Goal: Use online tool/utility

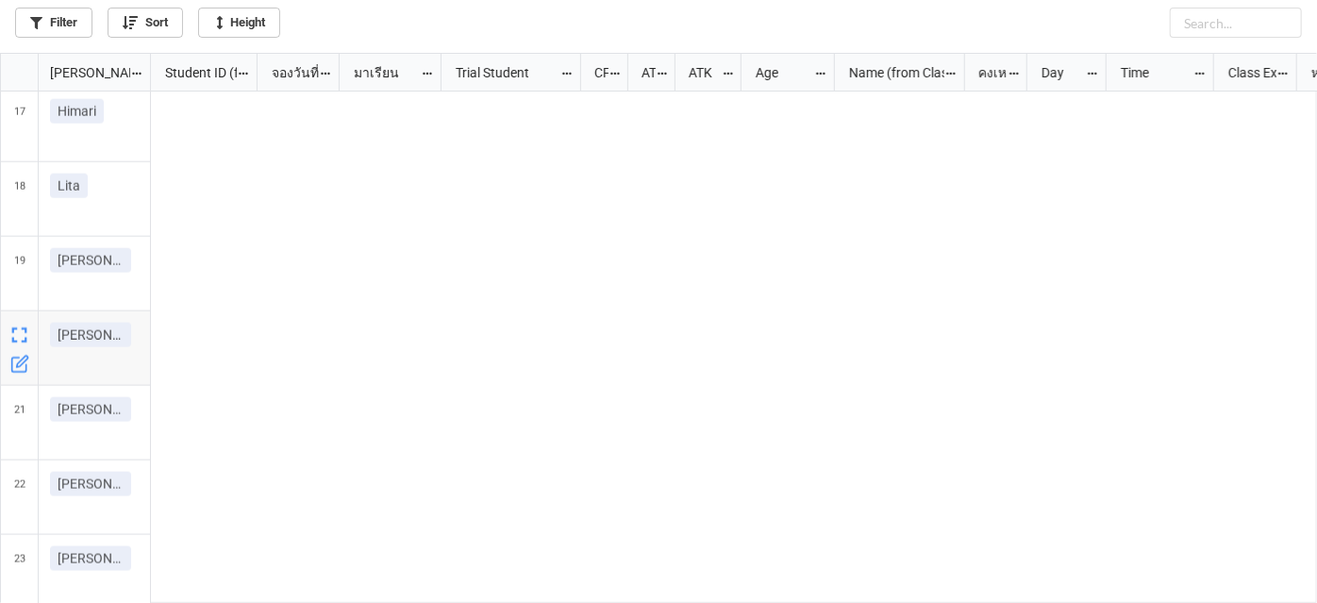
scroll to position [540, 1307]
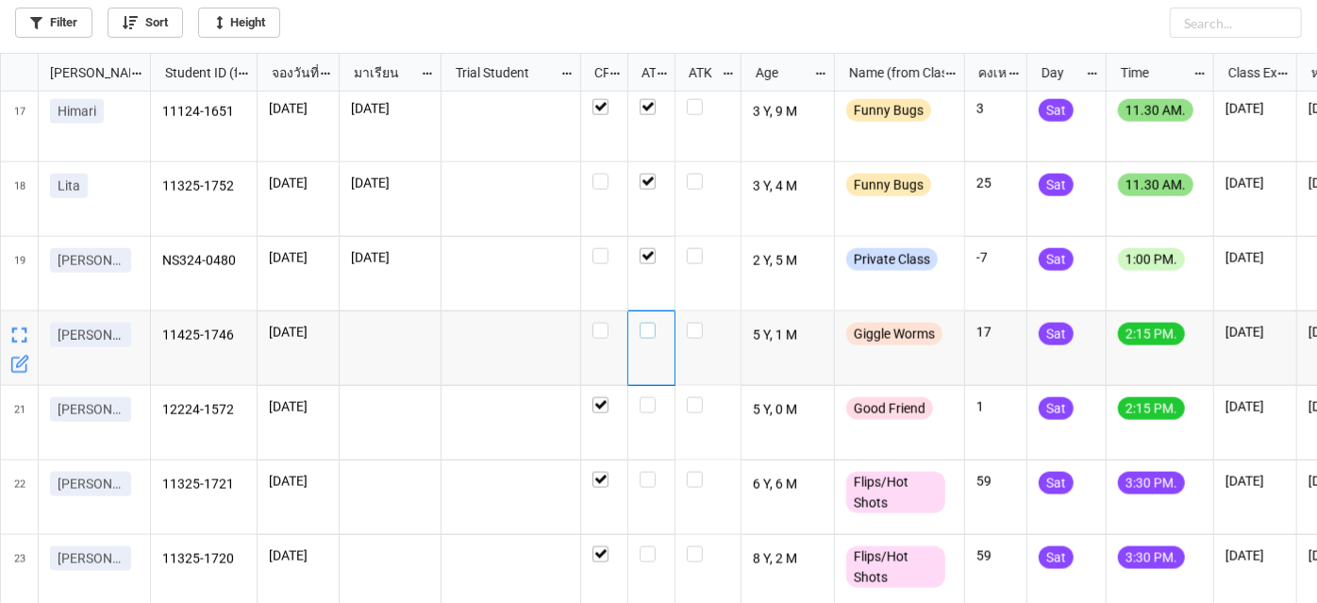
click at [649, 323] on label "grid" at bounding box center [652, 323] width 24 height 0
checkbox input "false"
checkbox input "true"
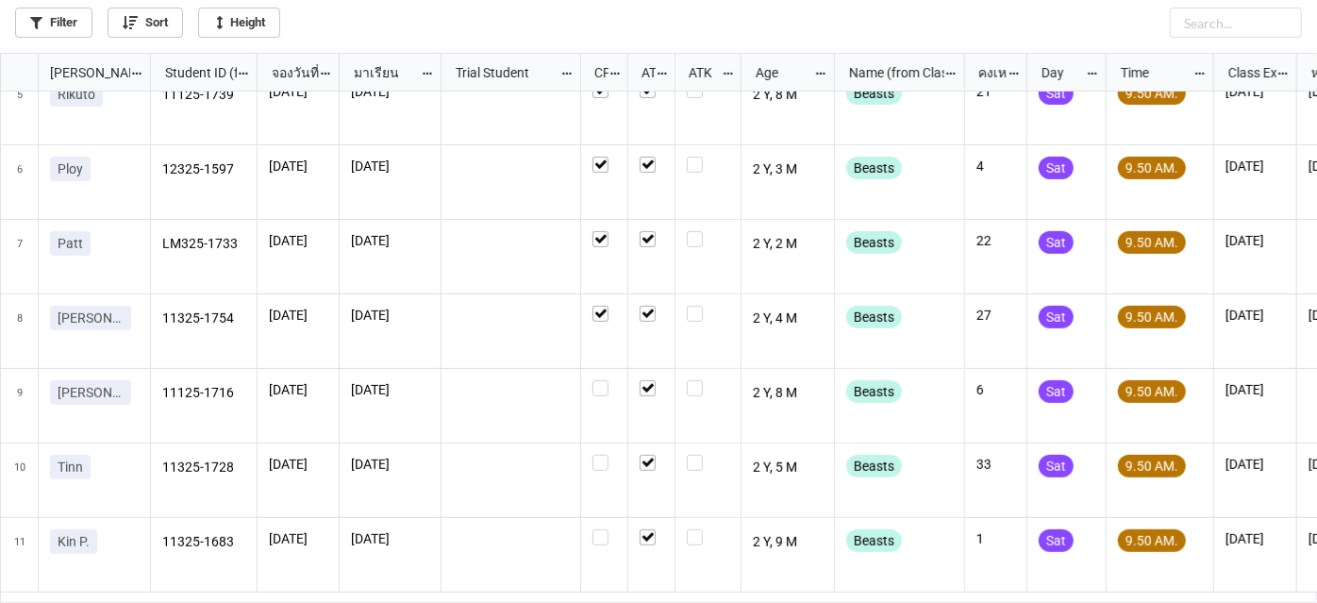
scroll to position [0, 0]
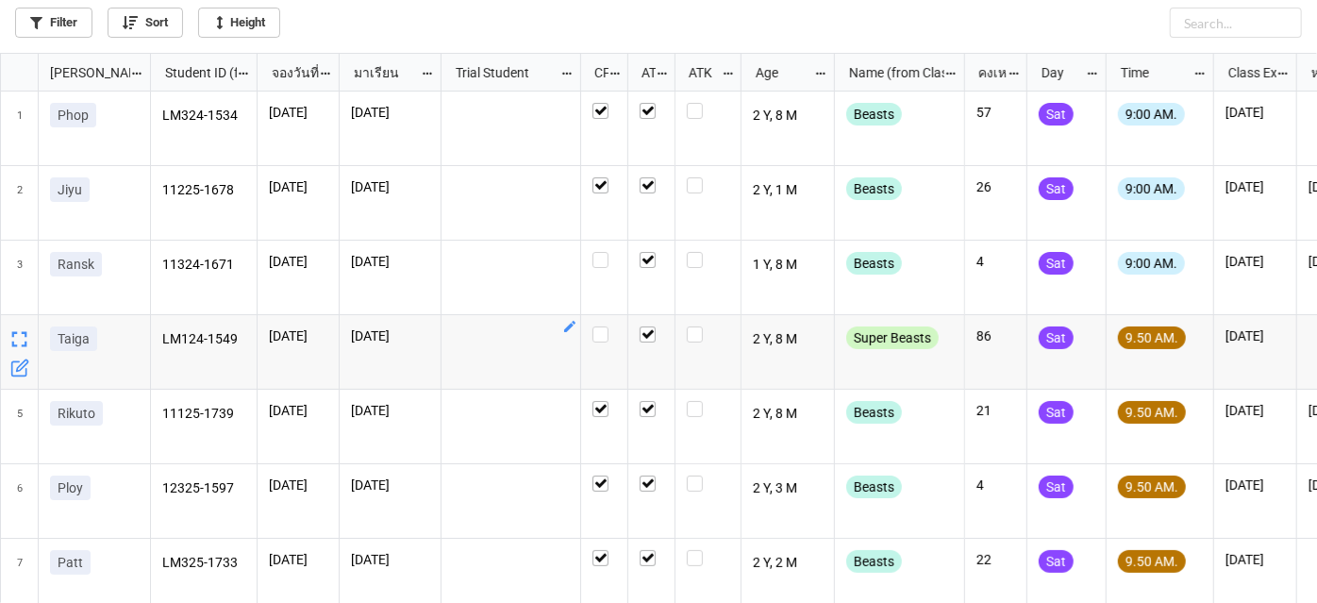
click at [512, 358] on div "grid" at bounding box center [512, 352] width 140 height 75
click at [518, 291] on div "grid" at bounding box center [512, 278] width 140 height 75
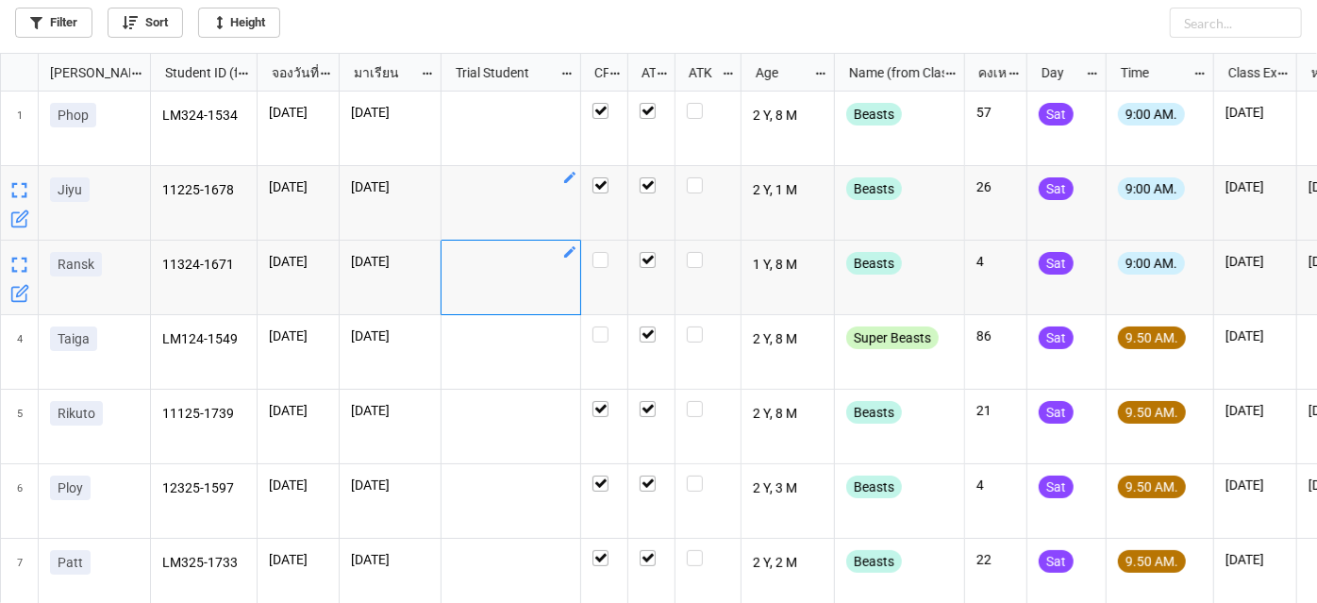
click at [520, 220] on div "grid" at bounding box center [512, 203] width 140 height 75
click at [526, 310] on div "grid" at bounding box center [512, 278] width 140 height 75
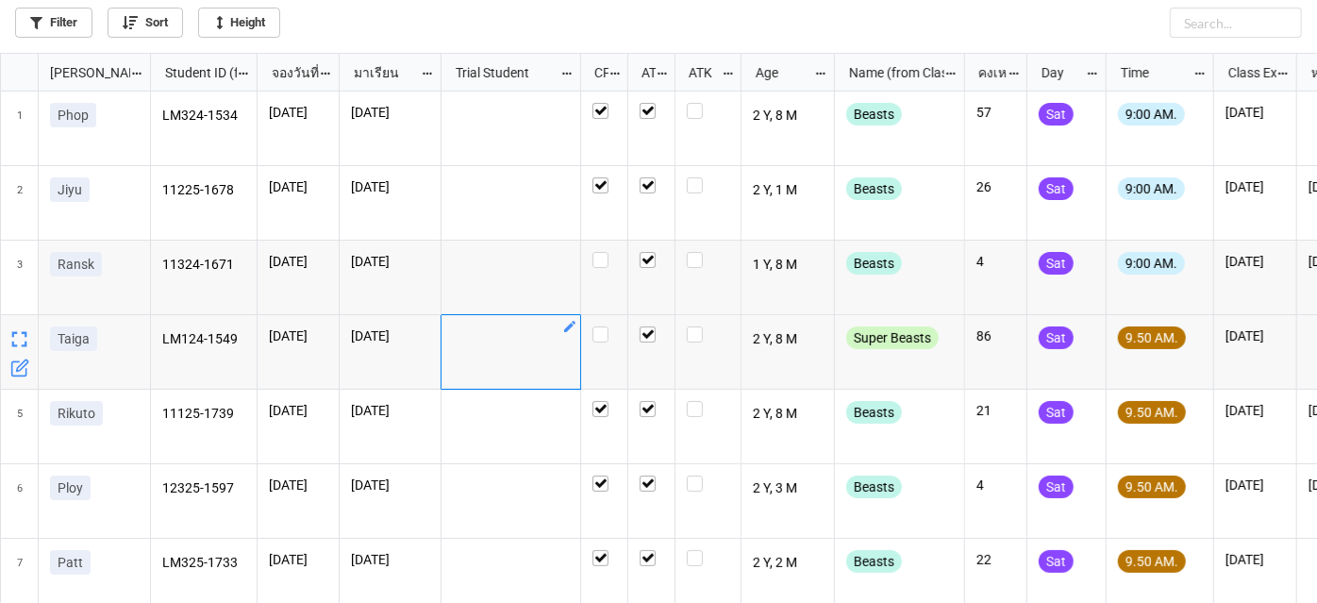
click at [530, 357] on div "grid" at bounding box center [512, 352] width 140 height 75
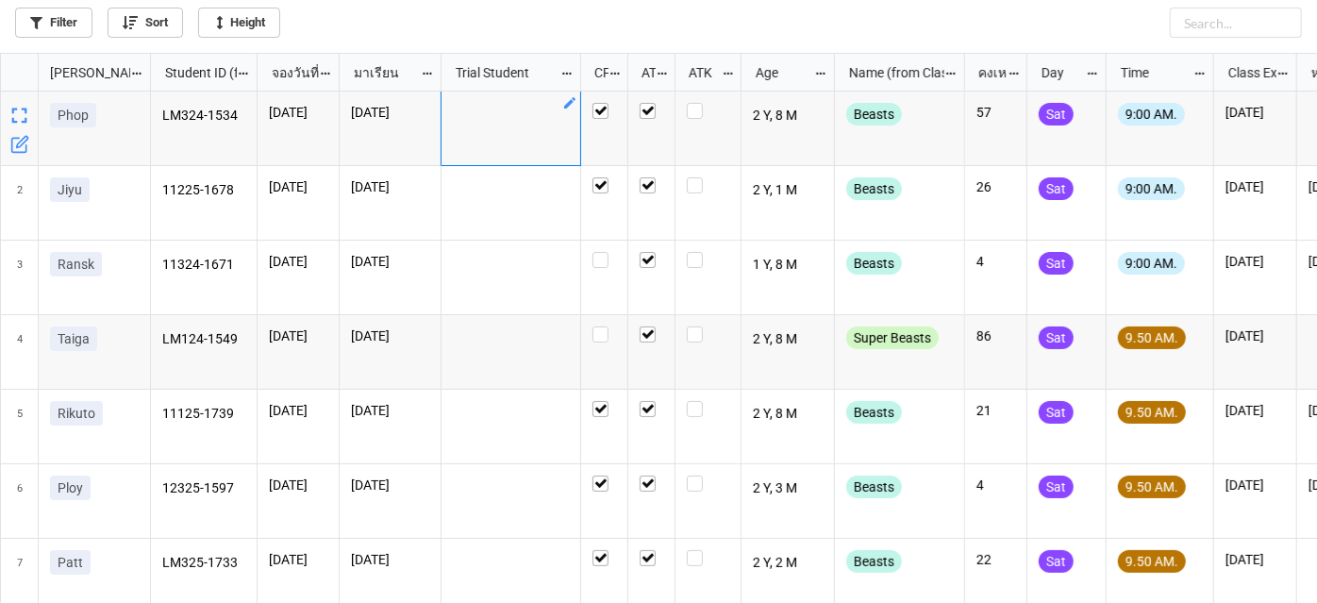
click at [480, 148] on div "grid" at bounding box center [512, 129] width 140 height 75
click at [500, 213] on div "grid" at bounding box center [512, 203] width 140 height 75
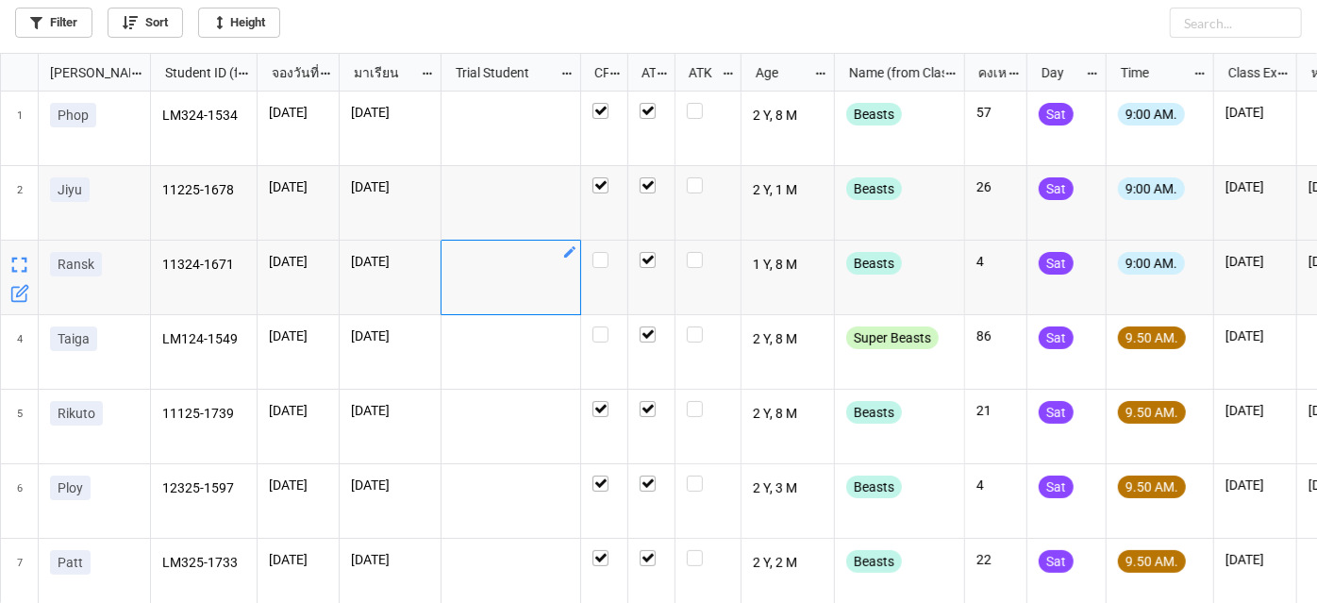
click at [507, 279] on div "grid" at bounding box center [512, 278] width 140 height 75
click at [506, 327] on div "grid" at bounding box center [512, 352] width 140 height 75
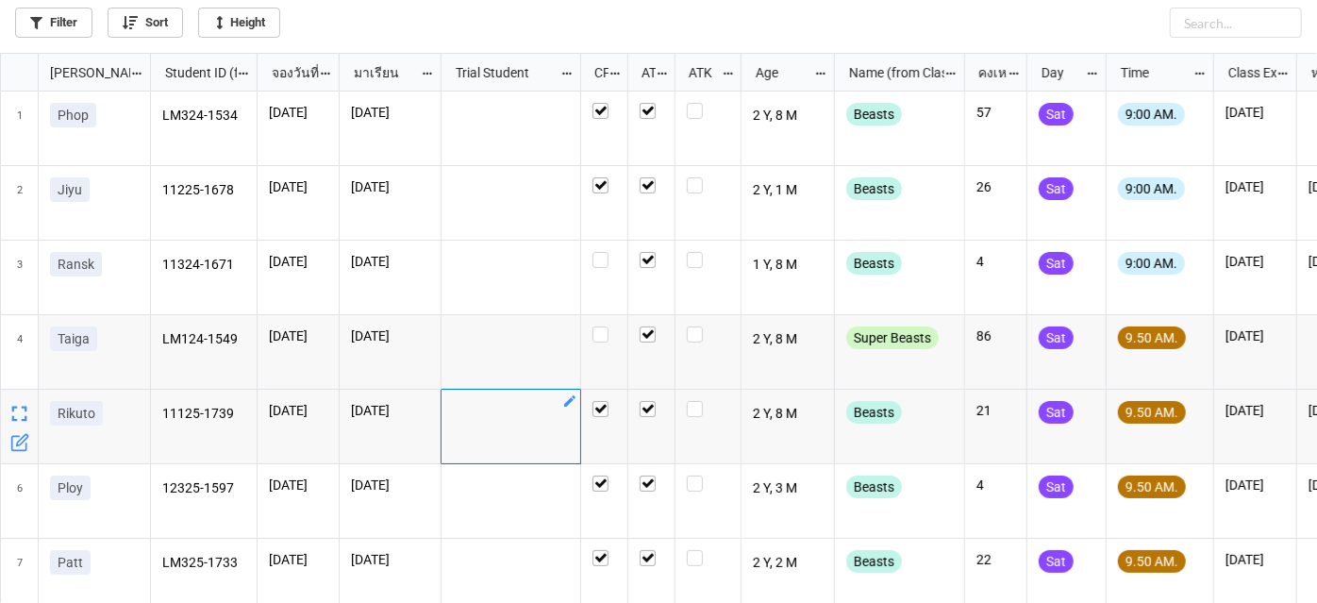
click at [491, 410] on div "grid" at bounding box center [512, 427] width 140 height 75
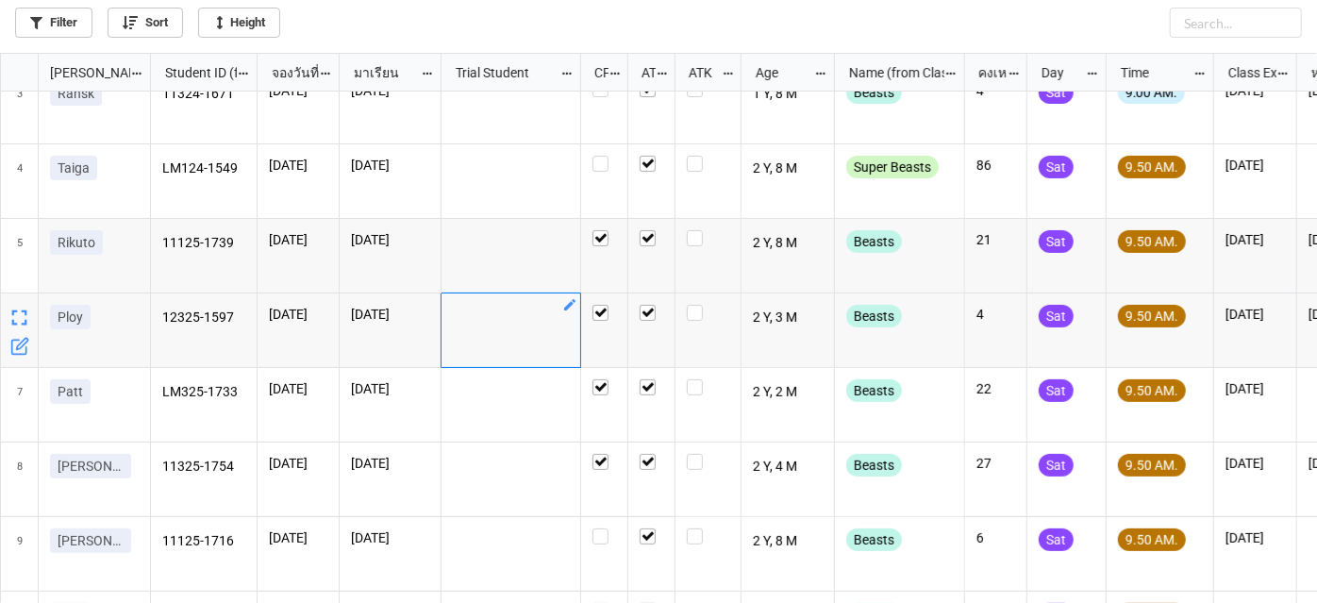
click at [544, 341] on div "grid" at bounding box center [512, 330] width 140 height 75
click at [522, 425] on div "grid" at bounding box center [512, 405] width 140 height 75
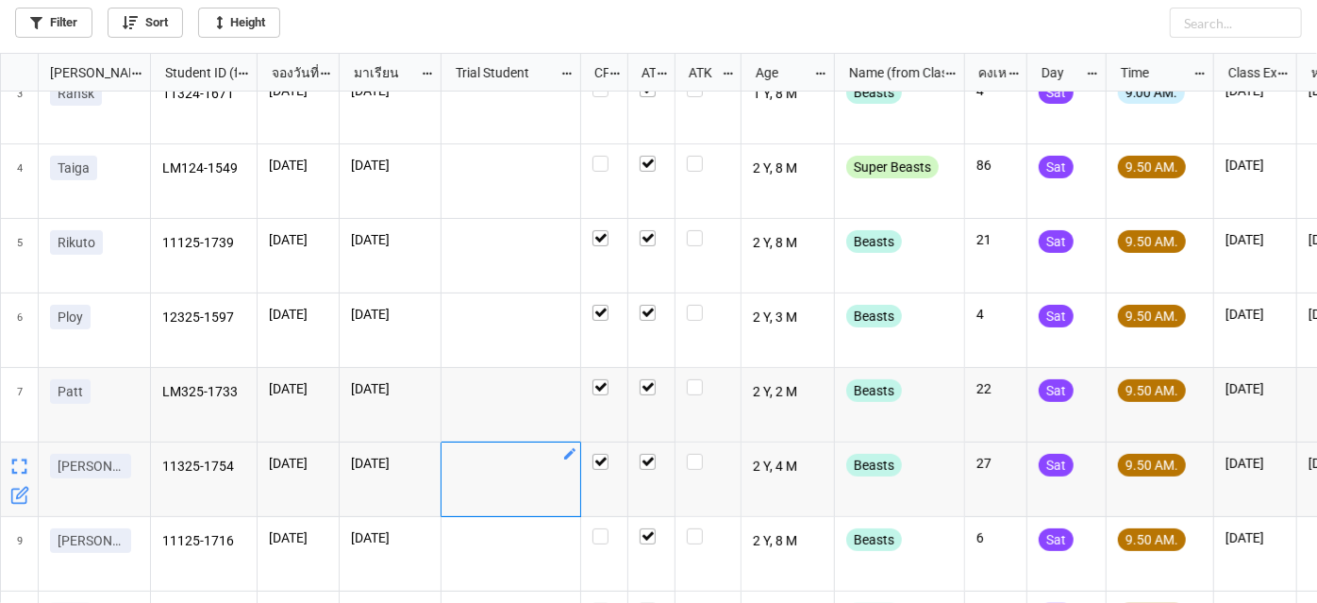
click at [510, 478] on div "grid" at bounding box center [512, 480] width 140 height 75
